Goal: Transaction & Acquisition: Purchase product/service

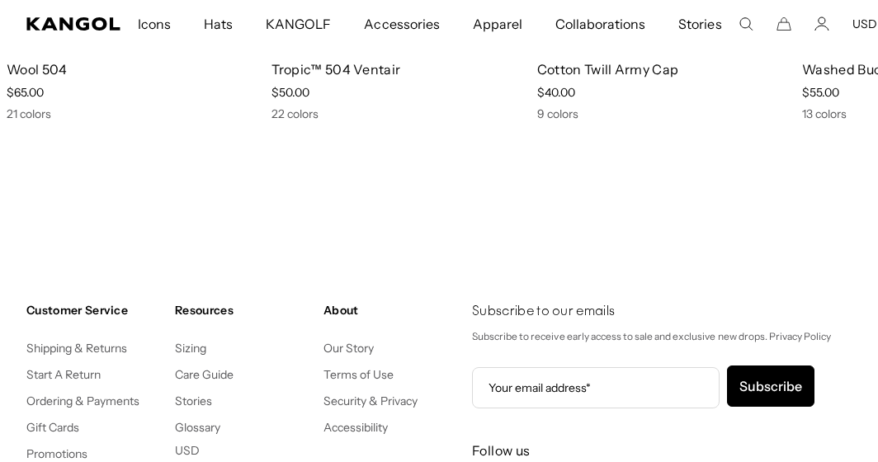
scroll to position [0, 340]
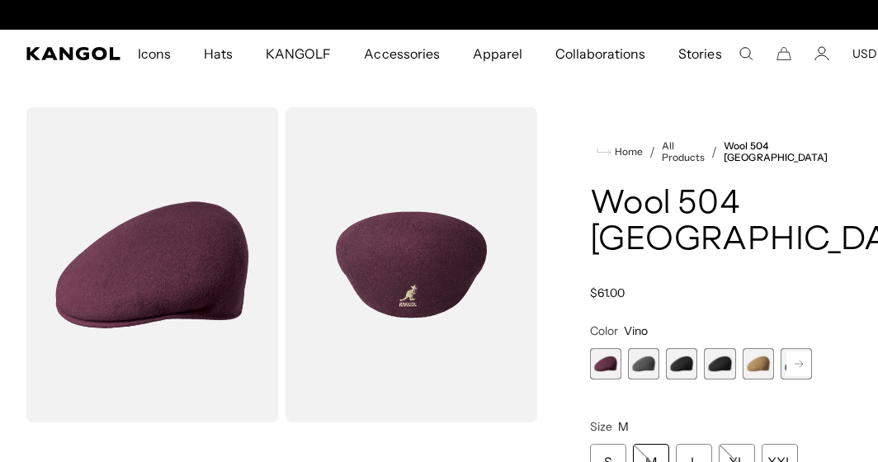
scroll to position [0, 340]
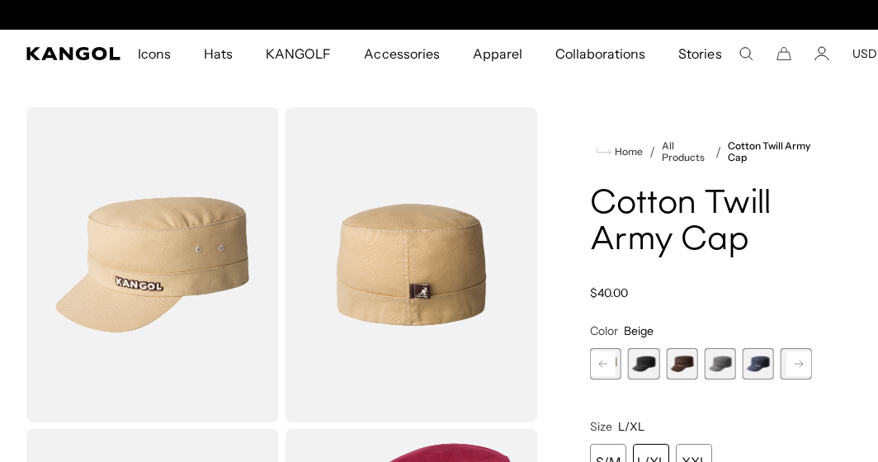
scroll to position [0, 340]
